Goal: Find specific page/section: Find specific page/section

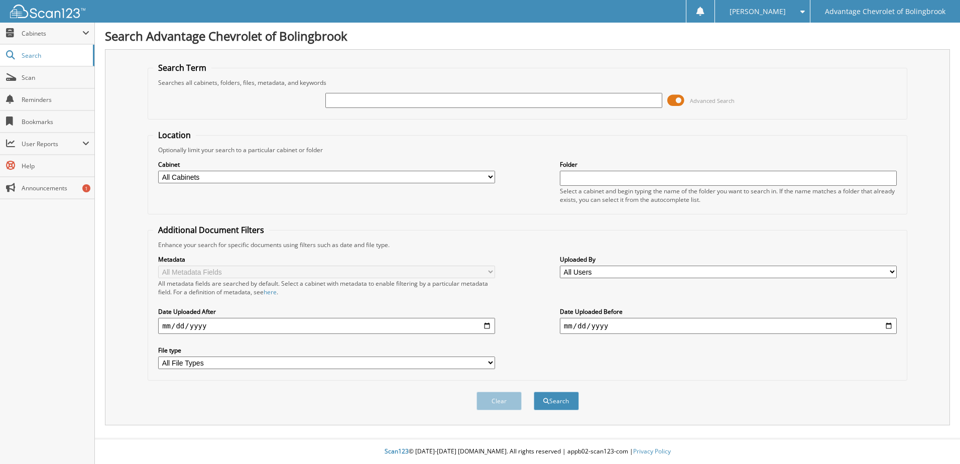
click at [348, 100] on input "text" at bounding box center [493, 100] width 337 height 15
type input "60039"
click at [534, 392] on button "Search" at bounding box center [556, 401] width 45 height 19
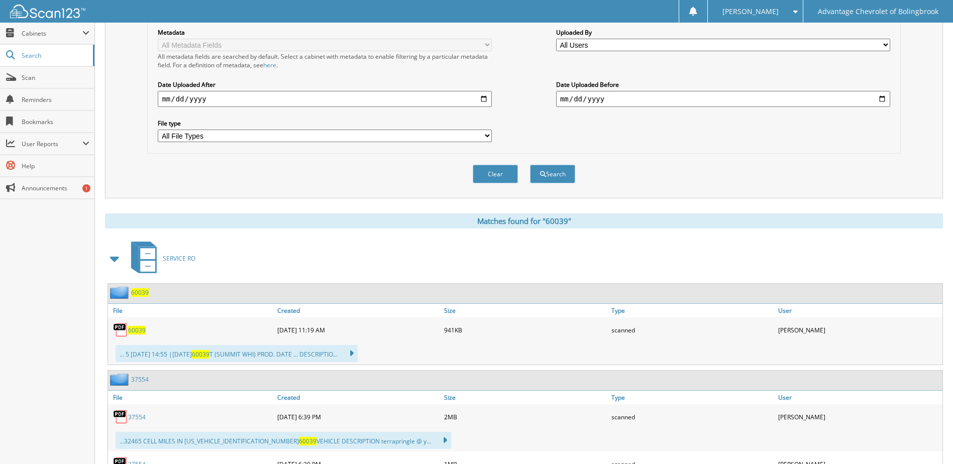
scroll to position [301, 0]
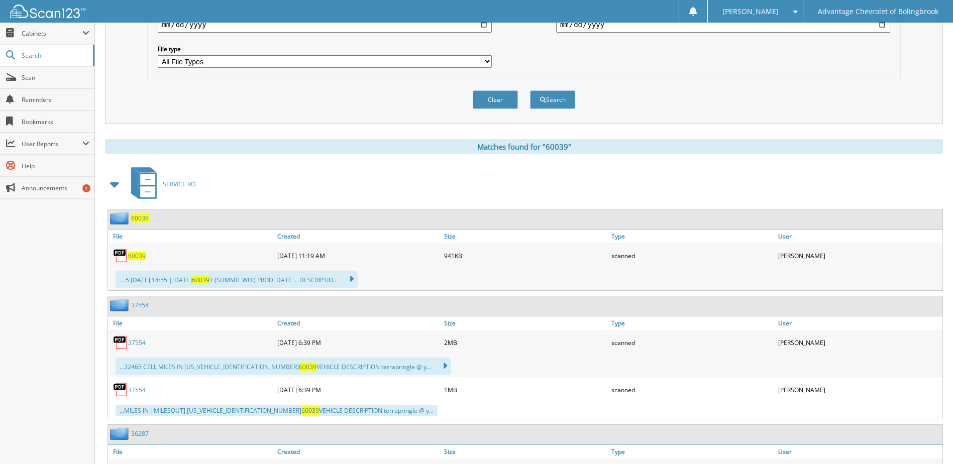
click at [134, 257] on span "60039" at bounding box center [137, 256] width 18 height 9
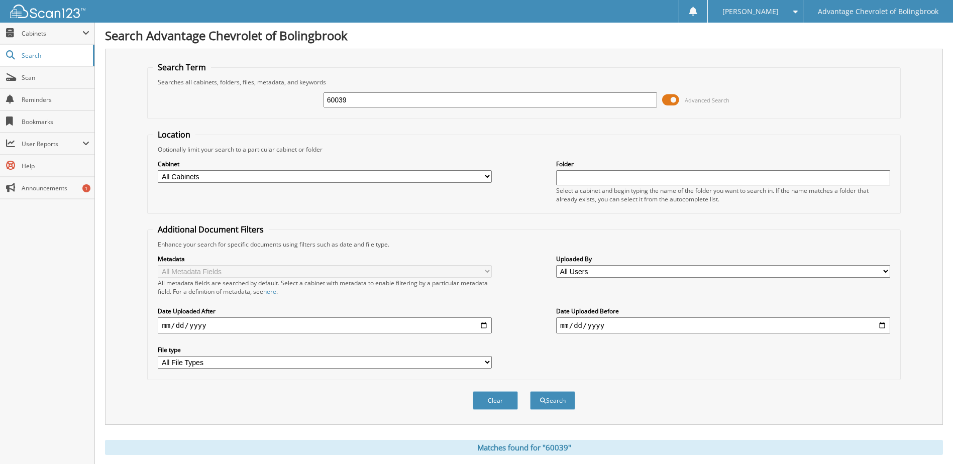
scroll to position [0, 0]
click at [362, 97] on input "60039" at bounding box center [490, 100] width 334 height 15
type input "60038"
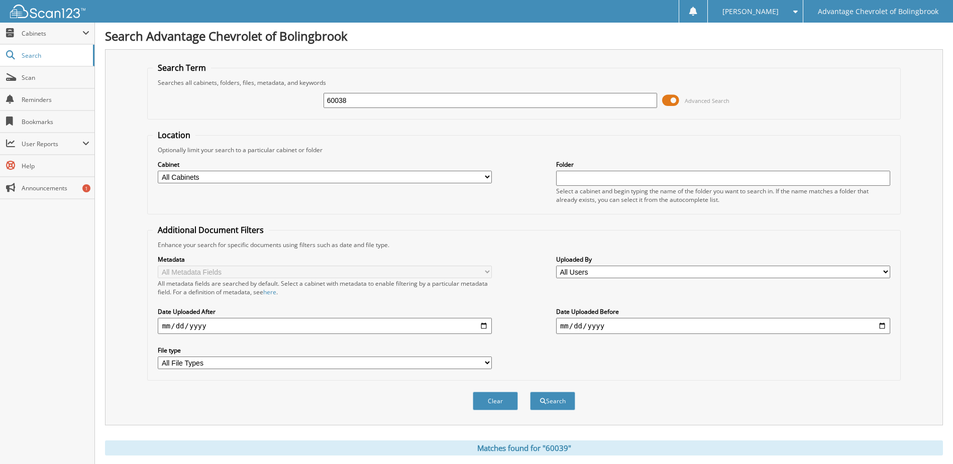
click at [530, 392] on button "Search" at bounding box center [552, 401] width 45 height 19
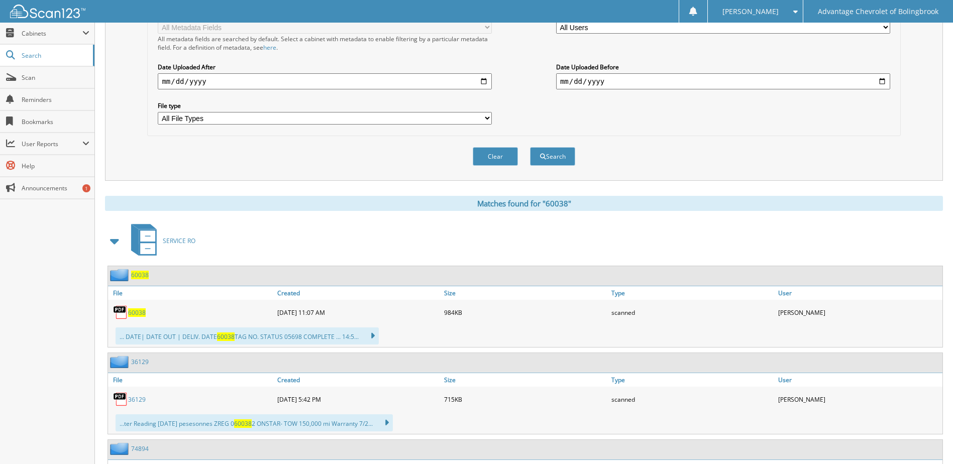
scroll to position [301, 0]
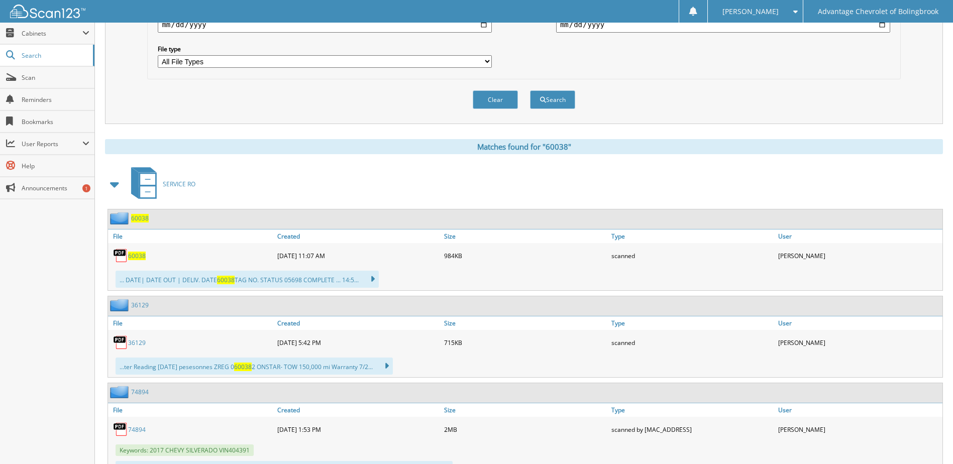
click at [135, 256] on span "60038" at bounding box center [137, 256] width 18 height 9
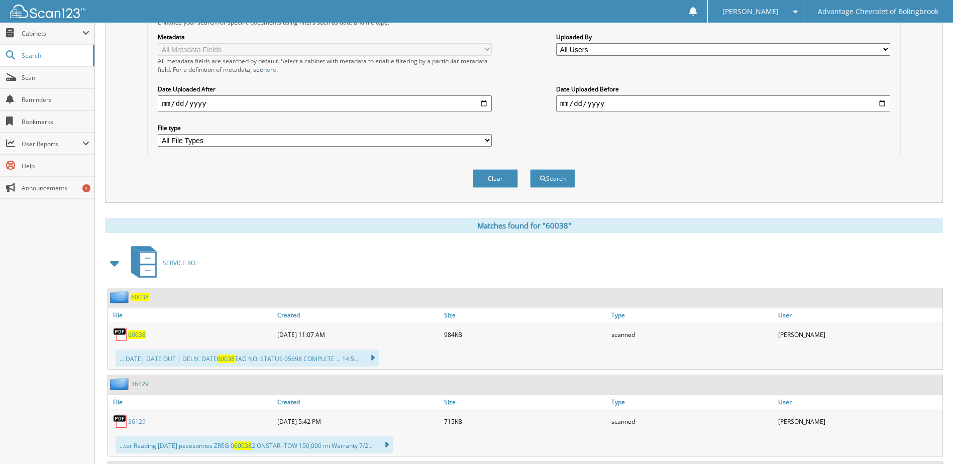
scroll to position [50, 0]
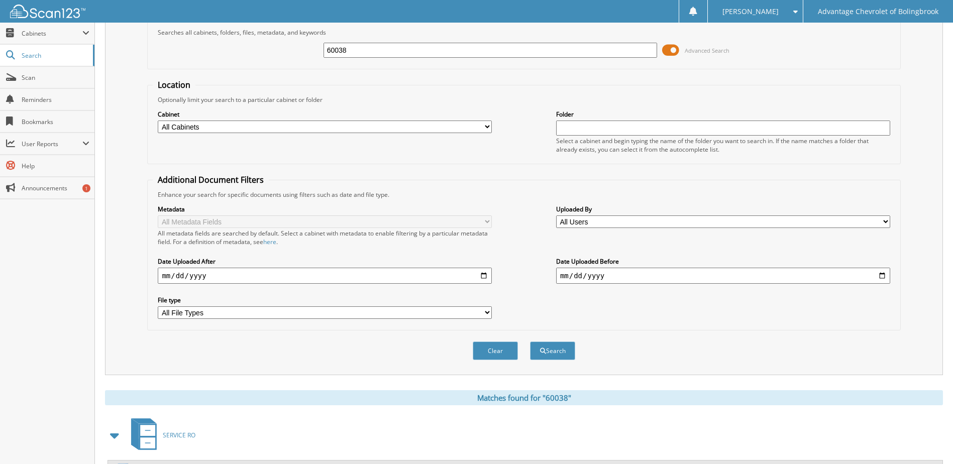
click at [354, 51] on input "60038" at bounding box center [490, 50] width 334 height 15
type input "60045"
click at [530, 341] on button "Search" at bounding box center [552, 350] width 45 height 19
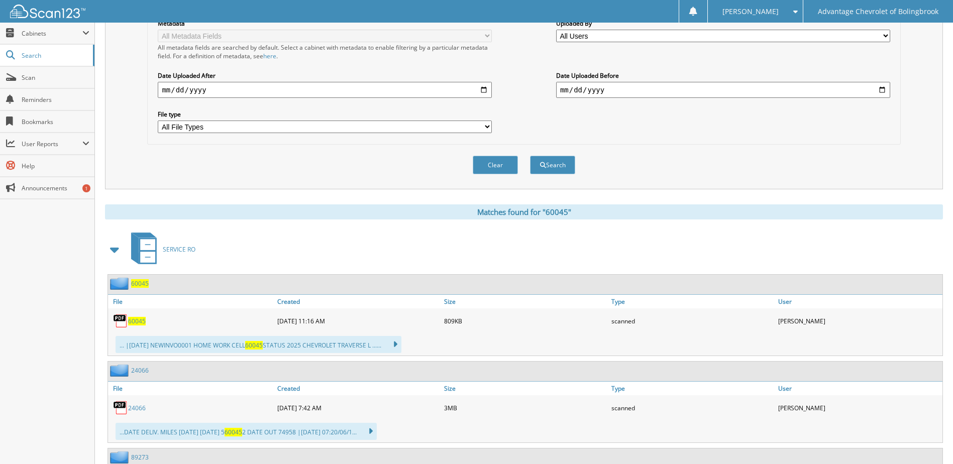
scroll to position [251, 0]
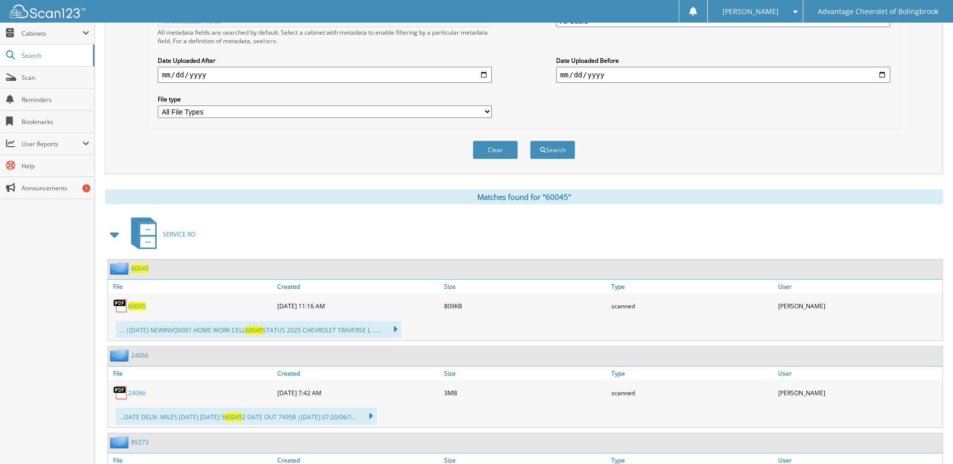
click at [139, 306] on span "60045" at bounding box center [137, 306] width 18 height 9
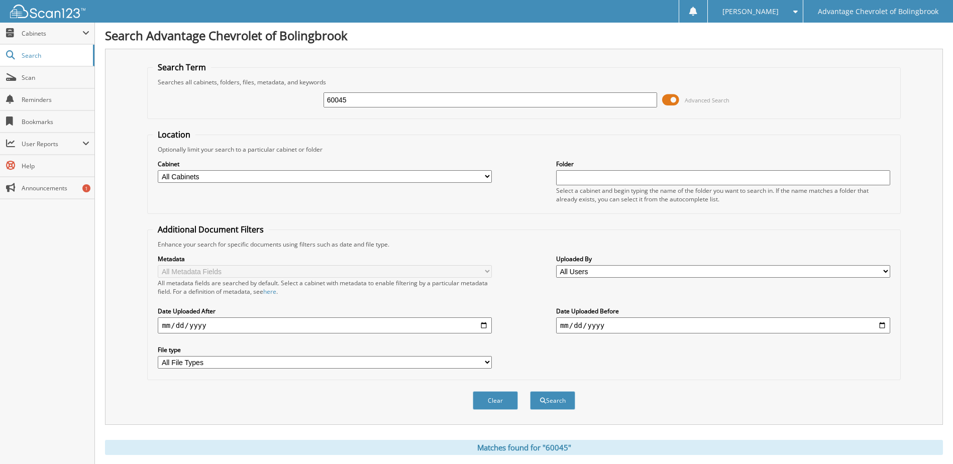
scroll to position [0, 0]
click at [347, 100] on input "60045" at bounding box center [490, 100] width 334 height 15
type input "60044"
click at [530, 392] on button "Search" at bounding box center [552, 401] width 45 height 19
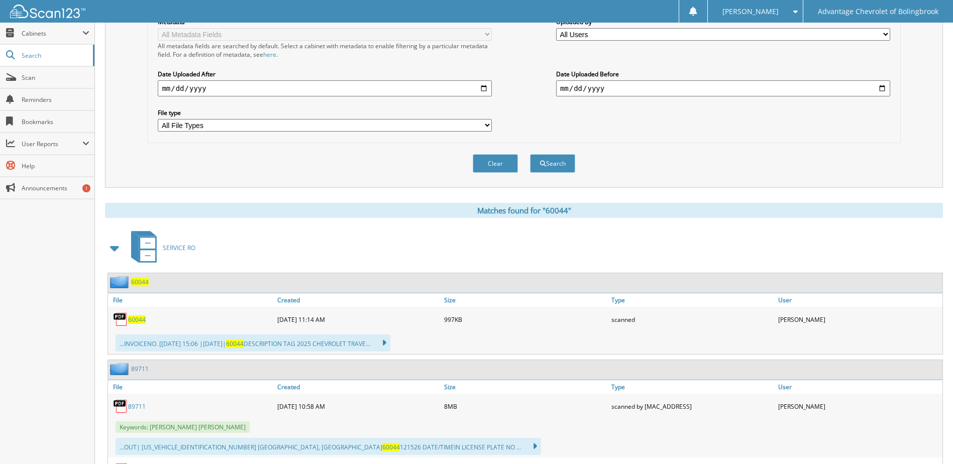
scroll to position [251, 0]
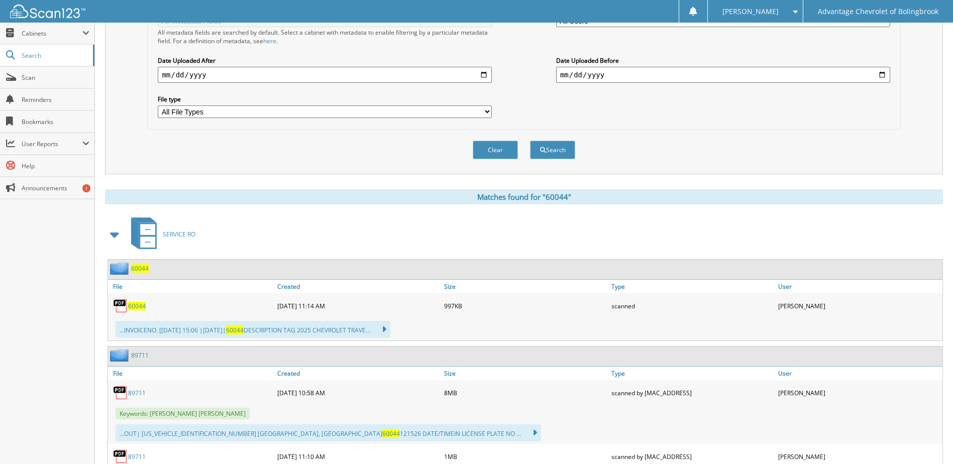
click at [131, 305] on span "60044" at bounding box center [137, 306] width 18 height 9
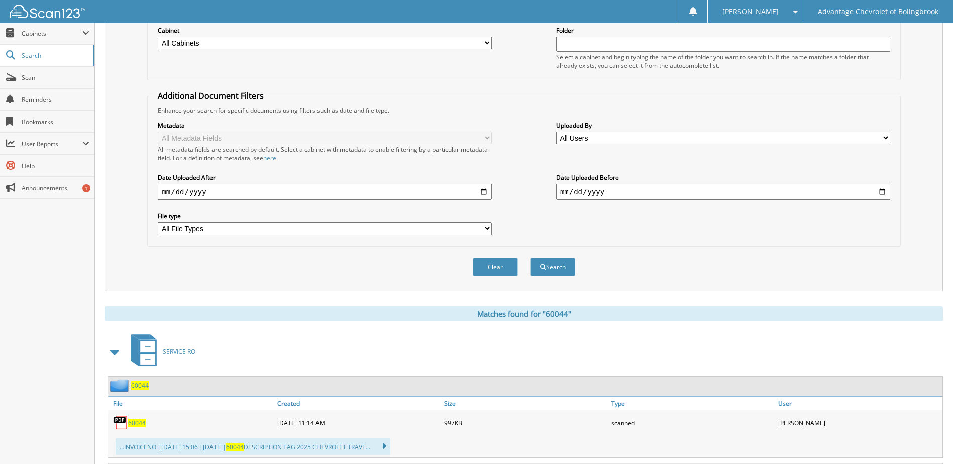
scroll to position [0, 0]
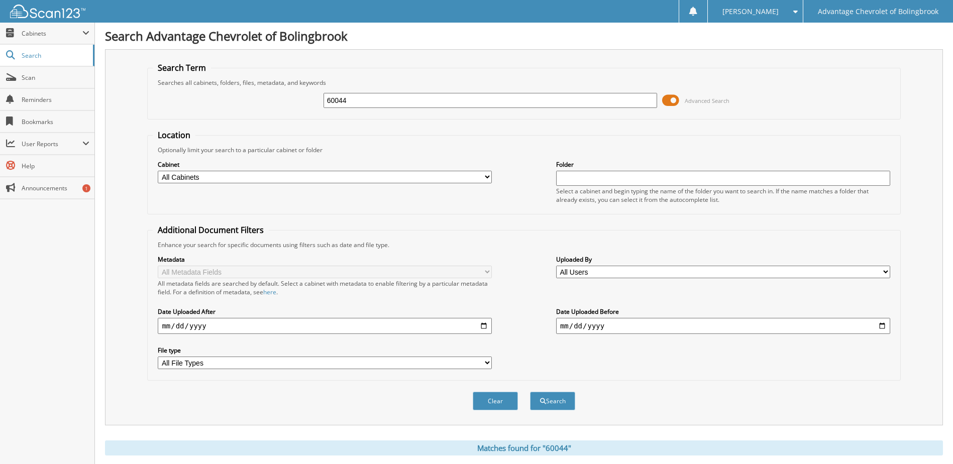
click at [346, 98] on input "60044" at bounding box center [490, 100] width 334 height 15
type input "60043"
click at [530, 392] on button "Search" at bounding box center [552, 401] width 45 height 19
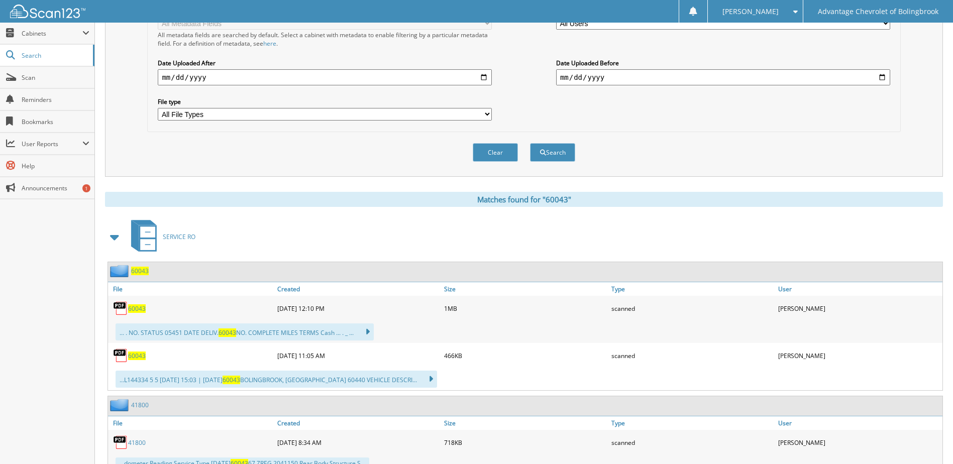
scroll to position [251, 0]
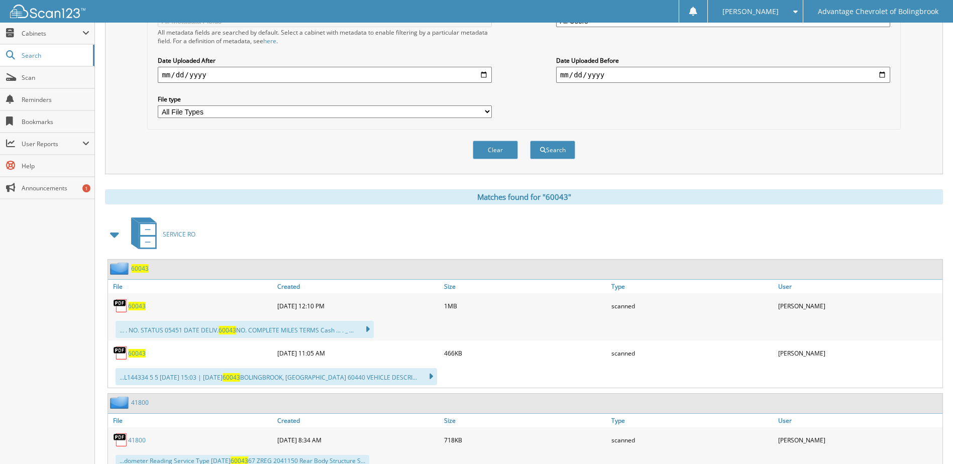
click at [133, 306] on span "60043" at bounding box center [137, 306] width 18 height 9
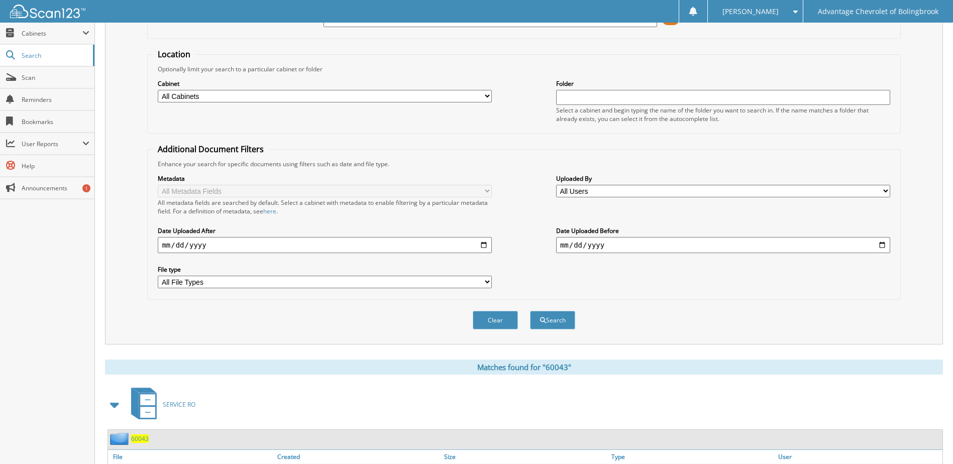
scroll to position [0, 0]
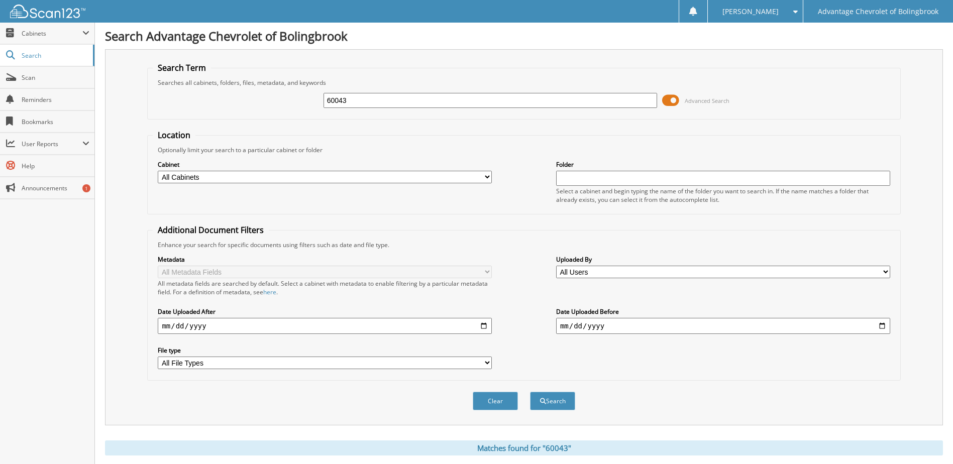
click at [347, 101] on input "60043" at bounding box center [490, 100] width 334 height 15
type input "60041"
click at [530, 392] on button "Search" at bounding box center [552, 401] width 45 height 19
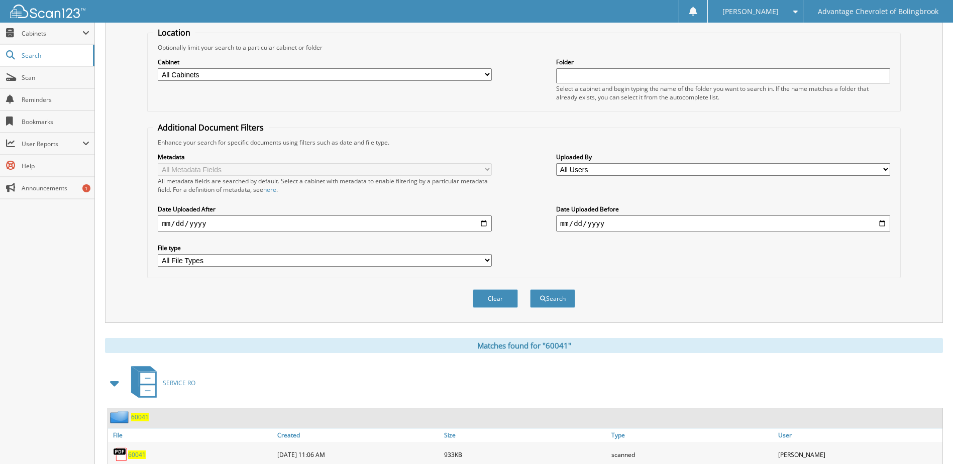
scroll to position [201, 0]
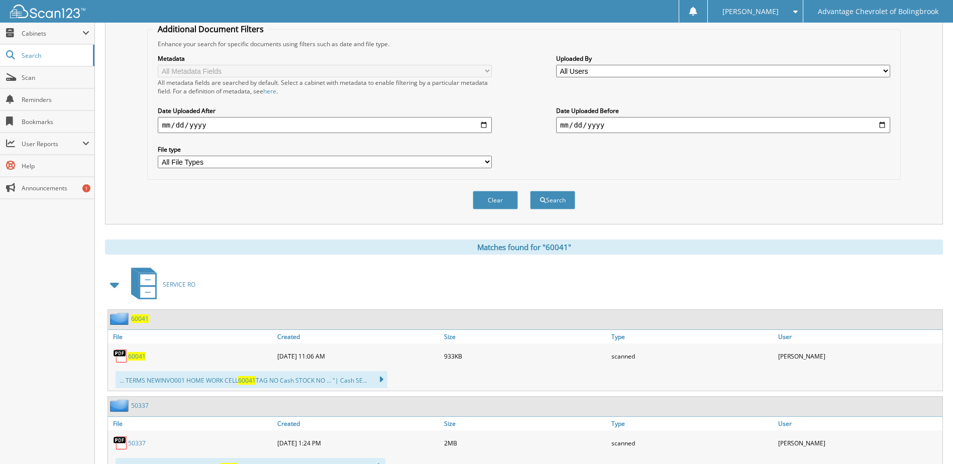
click at [131, 356] on span "60041" at bounding box center [137, 356] width 18 height 9
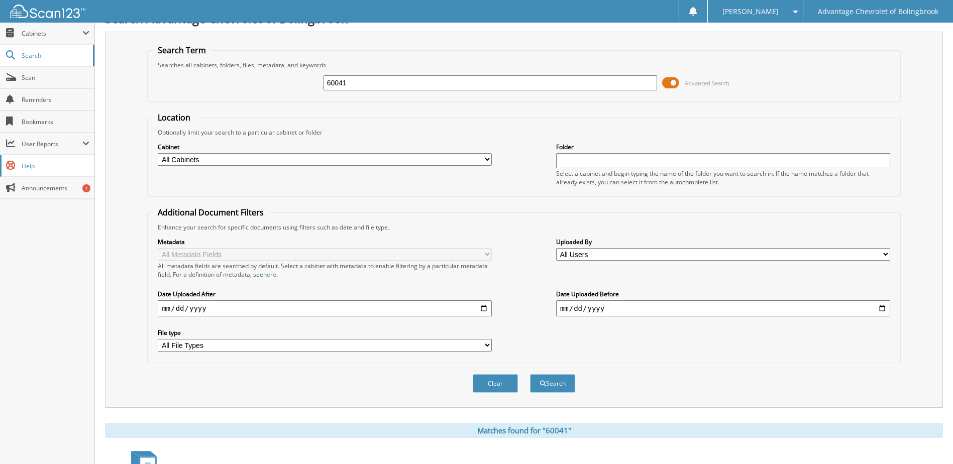
scroll to position [0, 0]
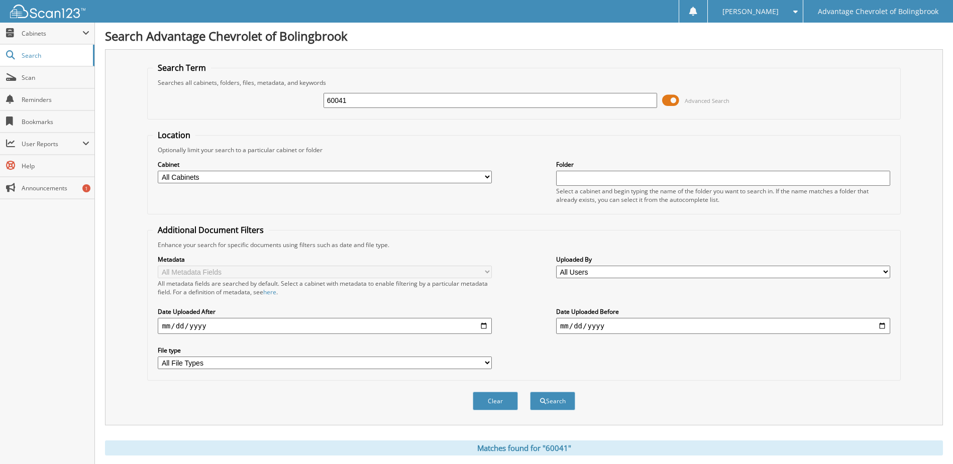
click at [366, 99] on input "60041" at bounding box center [490, 100] width 334 height 15
type input "60655"
click at [530, 392] on button "Search" at bounding box center [552, 401] width 45 height 19
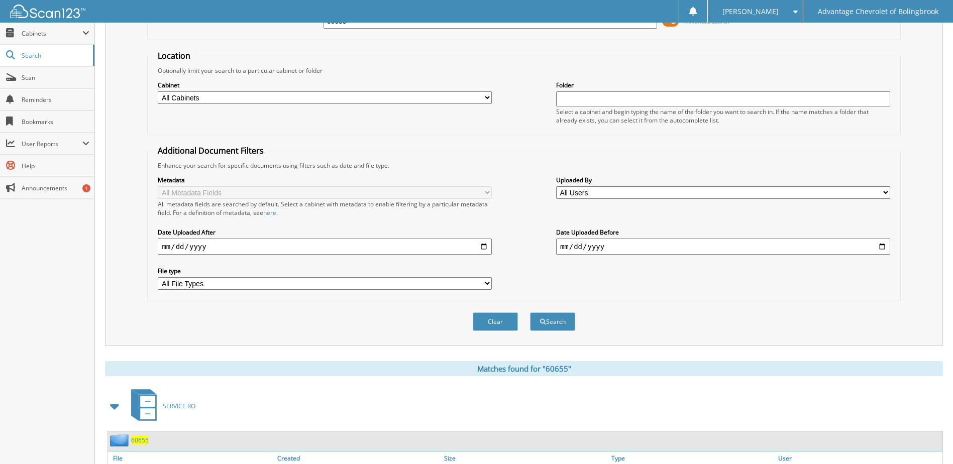
scroll to position [251, 0]
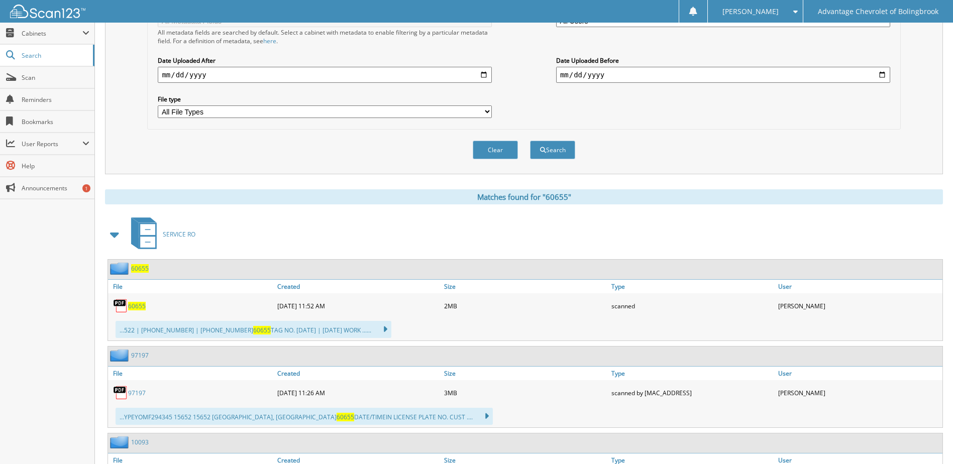
click at [133, 305] on span "60655" at bounding box center [137, 306] width 18 height 9
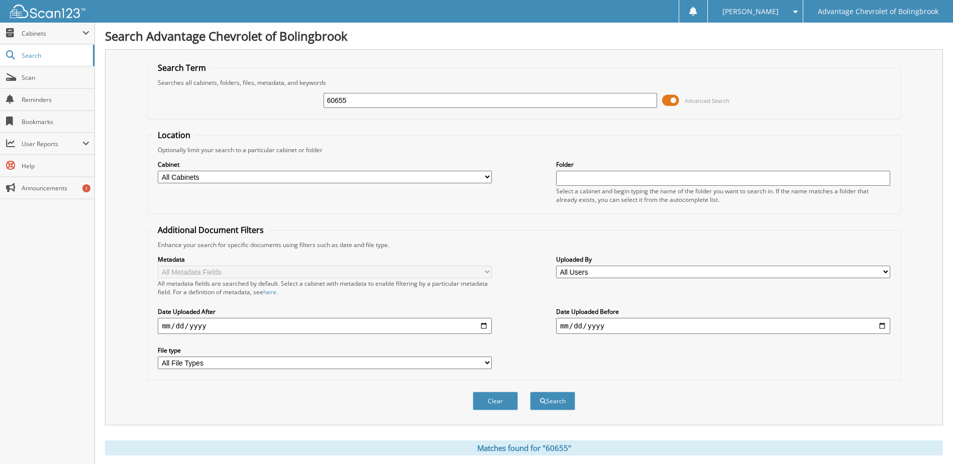
click at [351, 100] on input "60655" at bounding box center [490, 100] width 334 height 15
type input "61676"
click at [530, 392] on button "Search" at bounding box center [552, 401] width 45 height 19
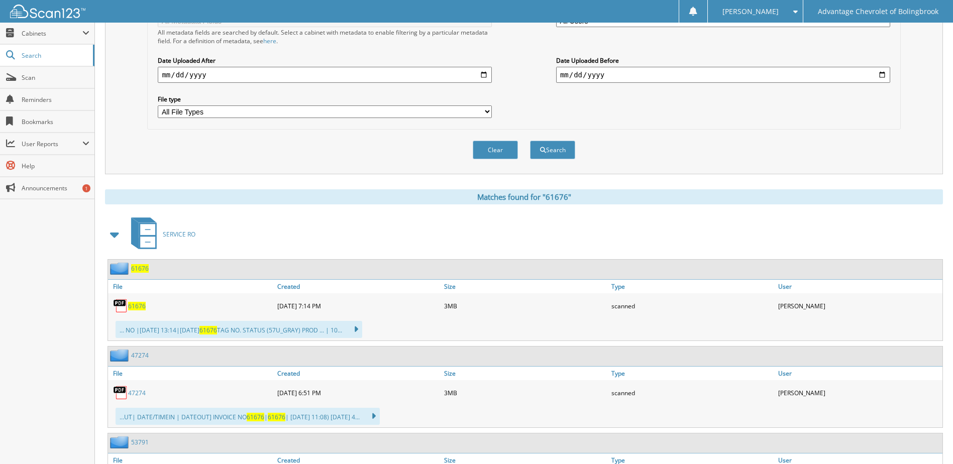
click at [135, 307] on span "61676" at bounding box center [137, 306] width 18 height 9
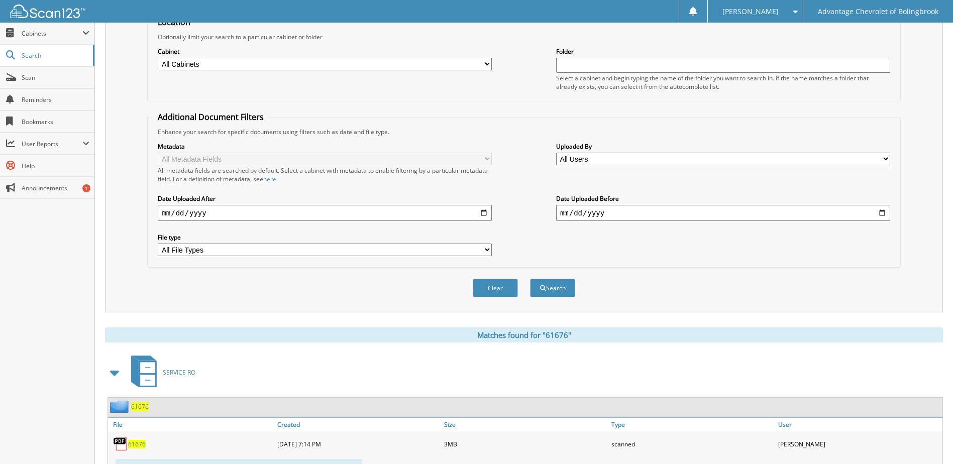
scroll to position [0, 0]
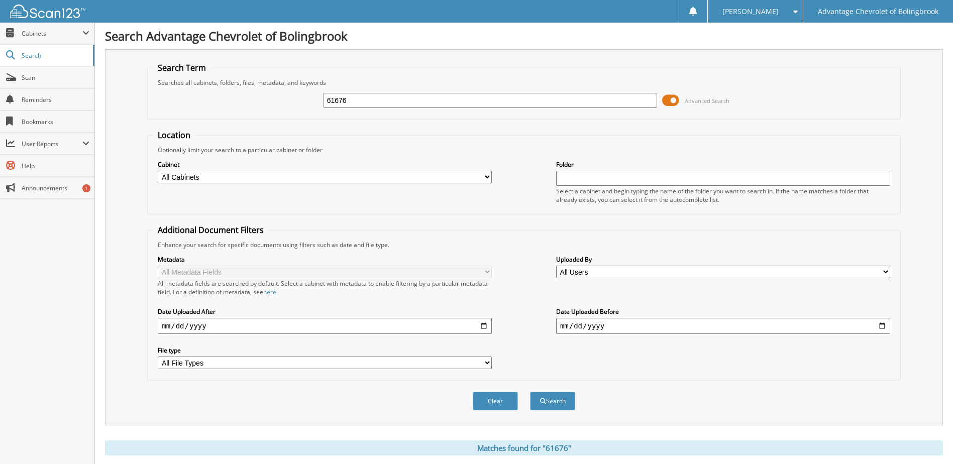
click at [358, 100] on input "61676" at bounding box center [490, 100] width 334 height 15
type input "62331"
click at [530, 392] on button "Search" at bounding box center [552, 401] width 45 height 19
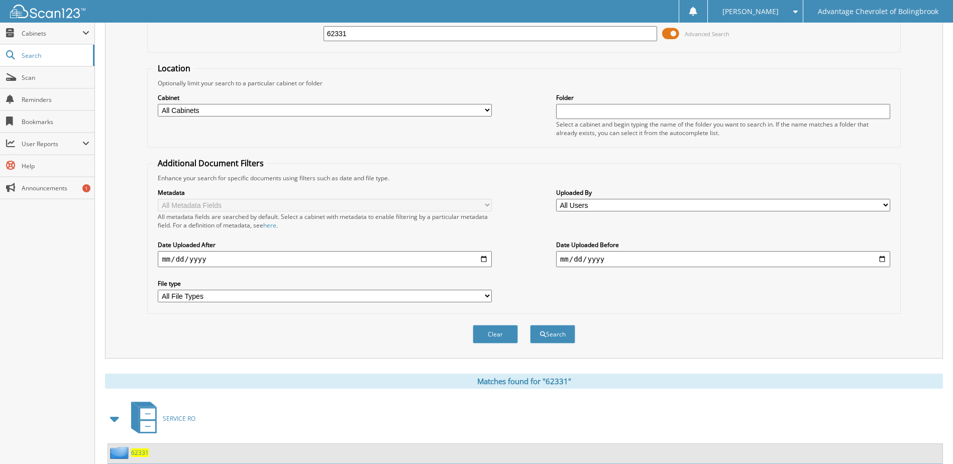
scroll to position [201, 0]
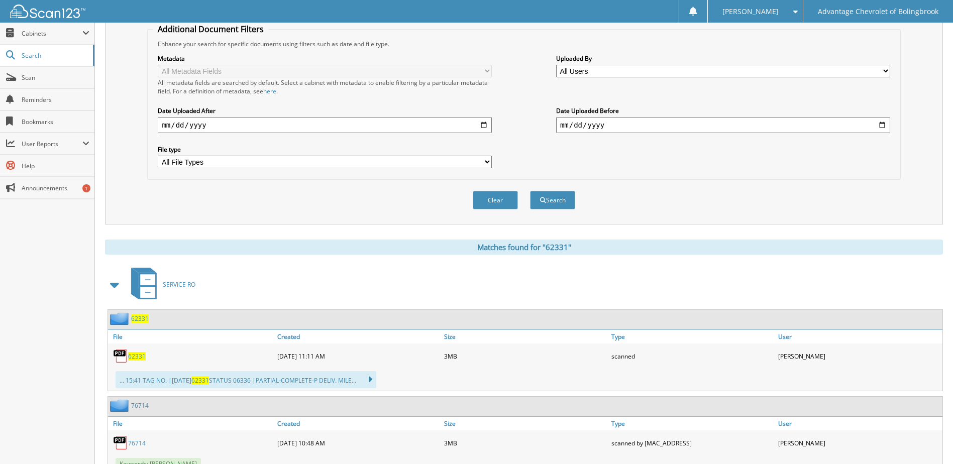
click at [134, 359] on span "62331" at bounding box center [137, 356] width 18 height 9
